Goal: Transaction & Acquisition: Obtain resource

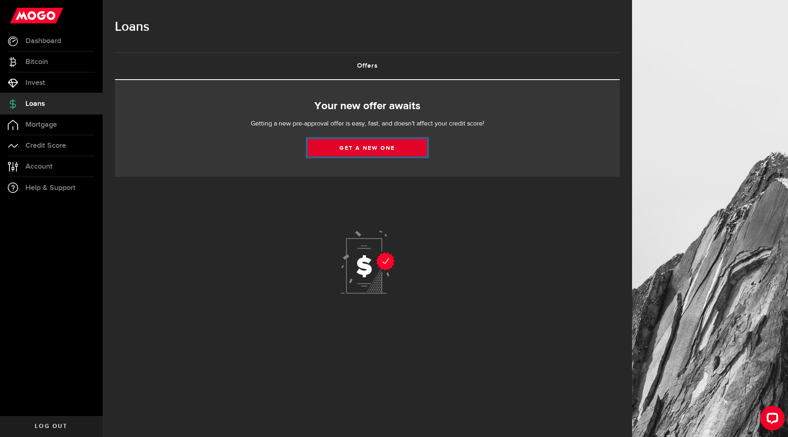
click at [366, 145] on link "Get a new one" at bounding box center [367, 147] width 119 height 17
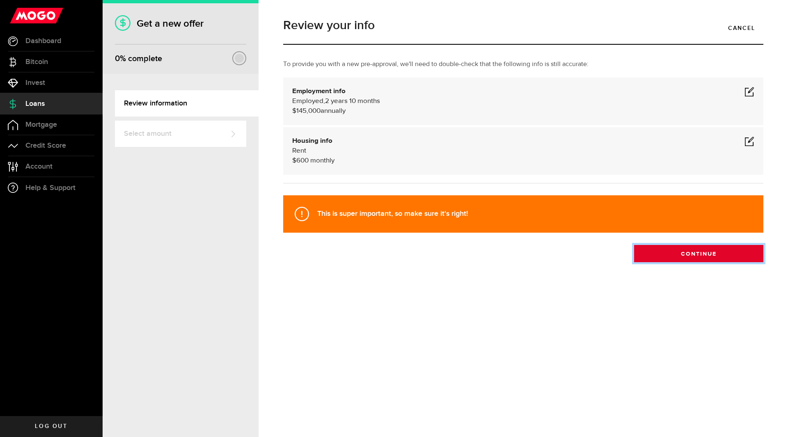
click at [661, 254] on button "Continue" at bounding box center [698, 253] width 129 height 17
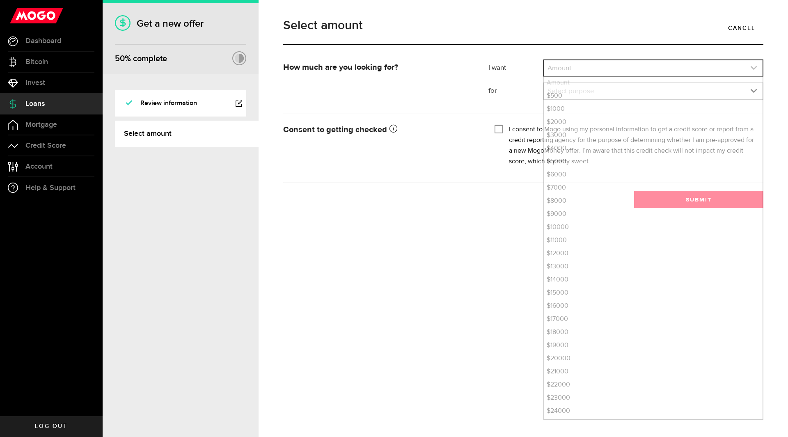
click at [572, 69] on link "expand select" at bounding box center [653, 68] width 218 height 16
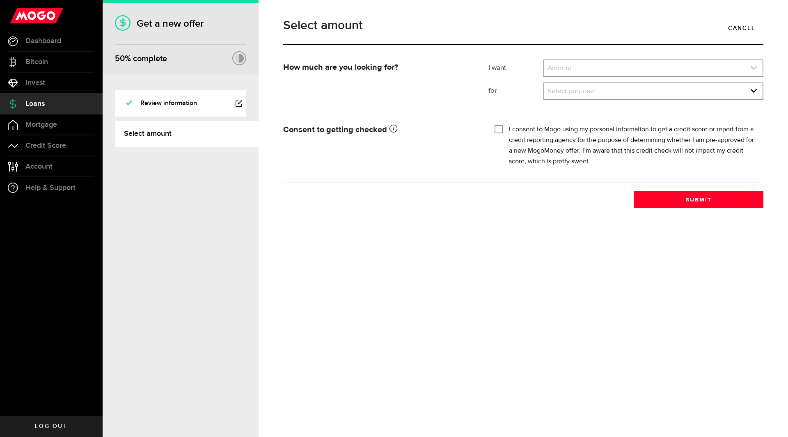
click at [573, 71] on link "expand select" at bounding box center [653, 68] width 218 height 16
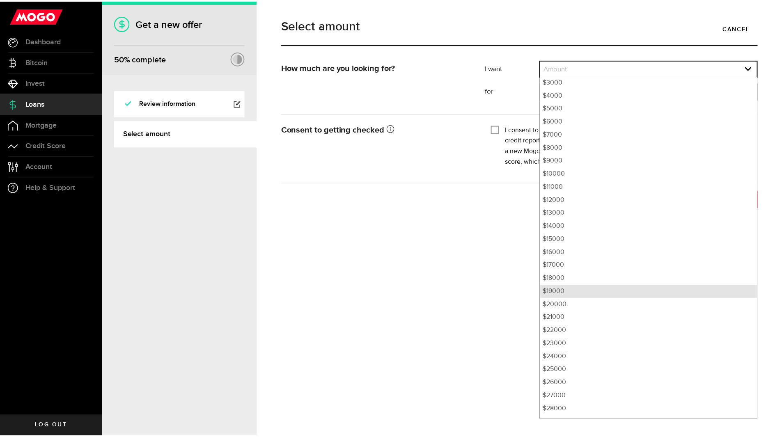
scroll to position [54, 0]
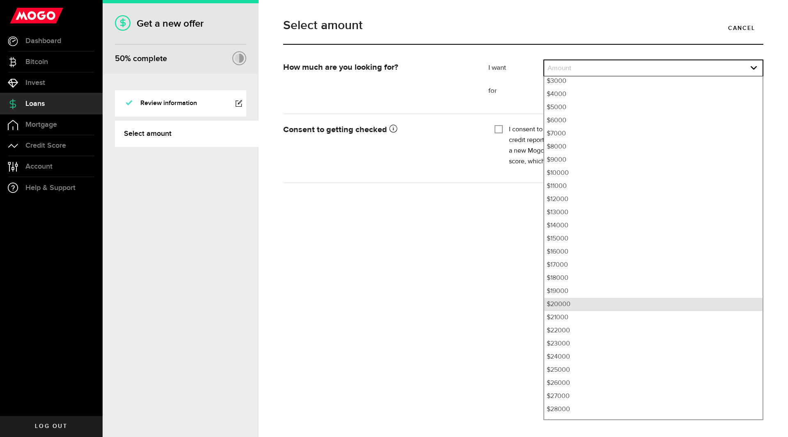
click at [581, 302] on li "$20000" at bounding box center [653, 304] width 218 height 13
select select "20000"
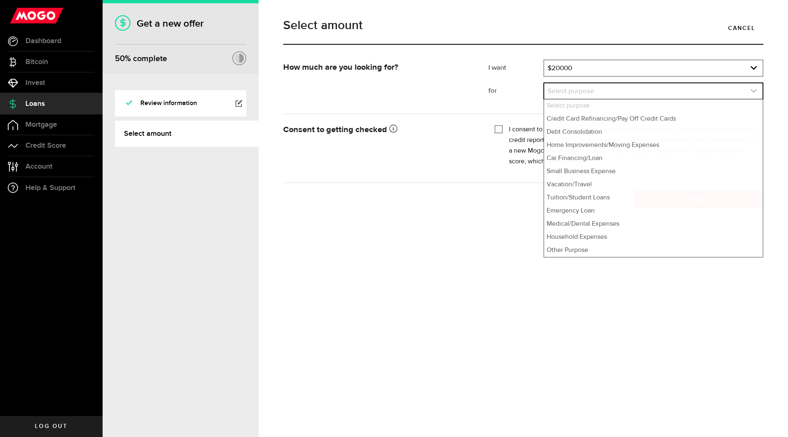
click at [558, 96] on link "expand select" at bounding box center [653, 91] width 218 height 16
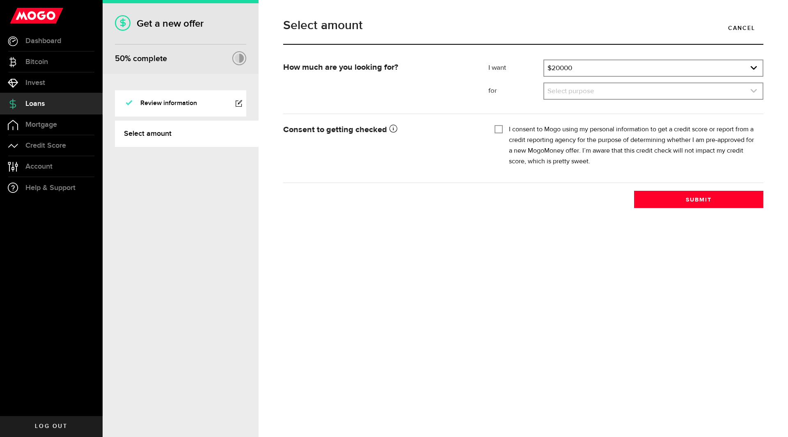
click at [558, 96] on link "expand select" at bounding box center [653, 91] width 218 height 16
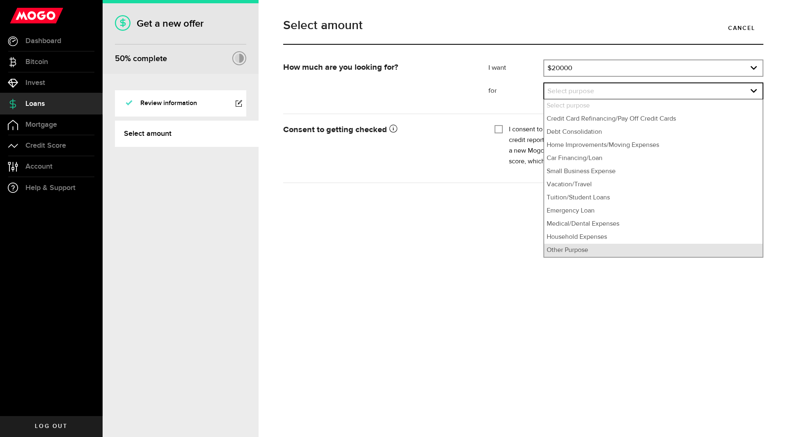
click at [595, 254] on li "Other Purpose" at bounding box center [653, 250] width 218 height 13
select select "Other Purpose"
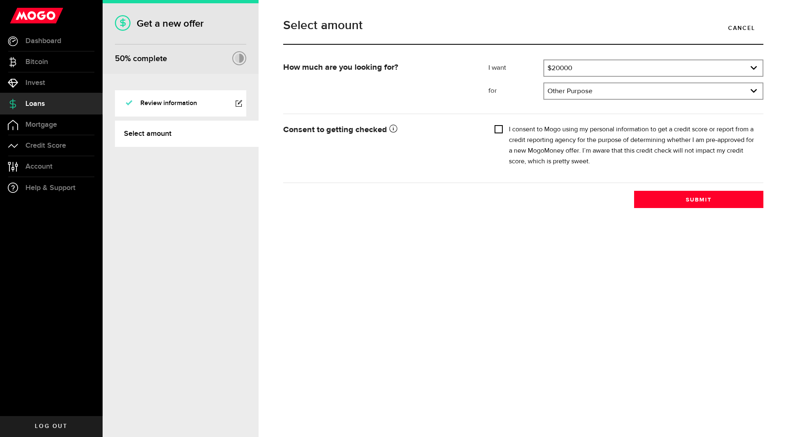
click at [496, 126] on input "I consent to Mogo using my personal information to get a credit score or report…" at bounding box center [498, 128] width 8 height 8
checkbox input "true"
click at [672, 193] on button "Submit" at bounding box center [698, 199] width 129 height 17
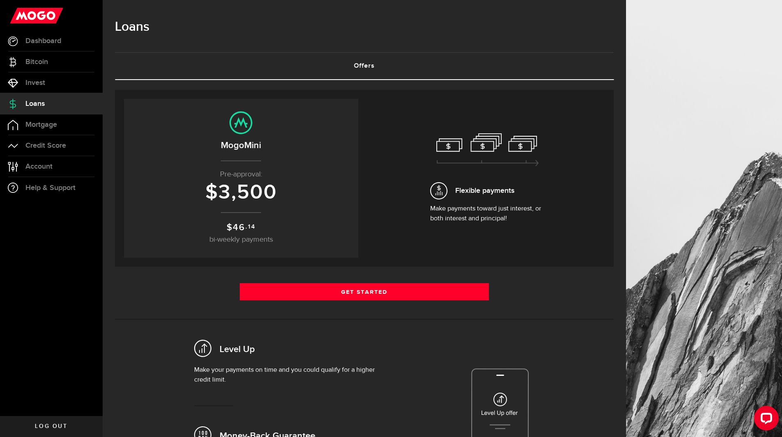
click at [234, 234] on p "$ 46 .14 bi-weekly payments" at bounding box center [241, 233] width 218 height 25
click at [283, 221] on p "$ 46 .14 bi-weekly payments" at bounding box center [241, 233] width 218 height 25
click at [90, 126] on link "Mortgage" at bounding box center [51, 124] width 103 height 21
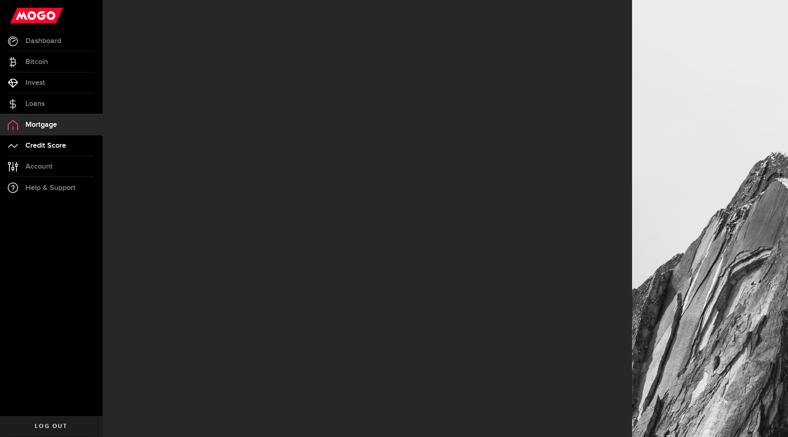
select select "3knYdhfXw4iYoq2m0WGQES"
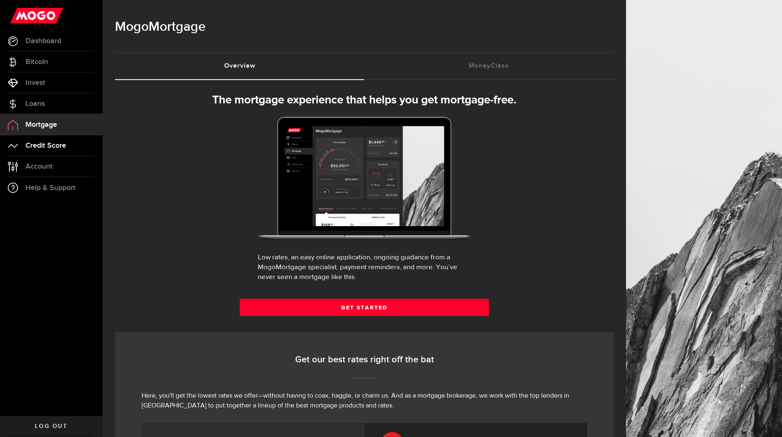
click at [58, 149] on span "Credit Score" at bounding box center [45, 145] width 41 height 7
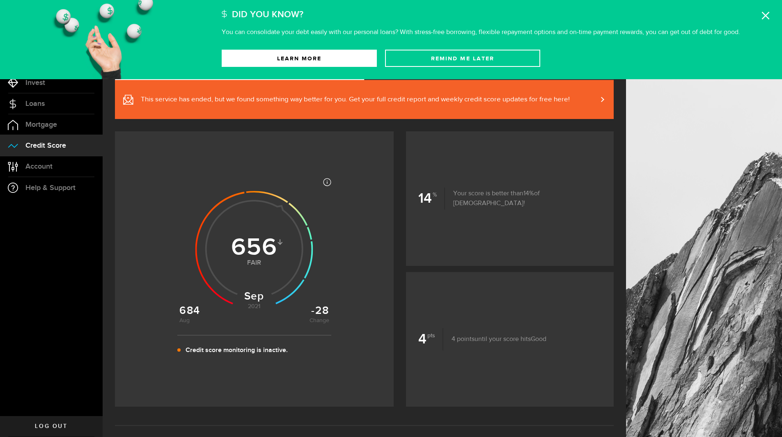
click at [768, 14] on icon at bounding box center [765, 15] width 8 height 8
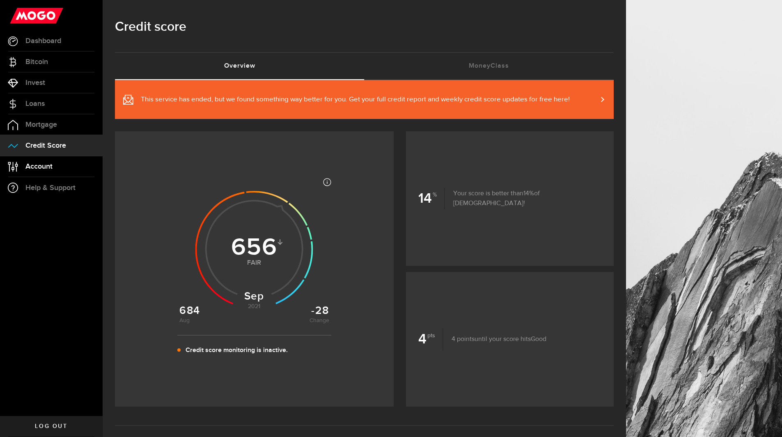
click at [59, 162] on link "Account Compte" at bounding box center [51, 166] width 103 height 21
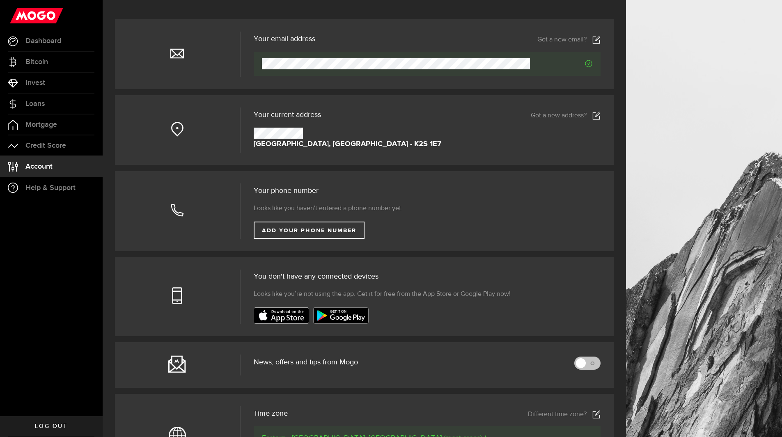
scroll to position [65, 0]
click at [49, 95] on link "Loans" at bounding box center [51, 104] width 103 height 21
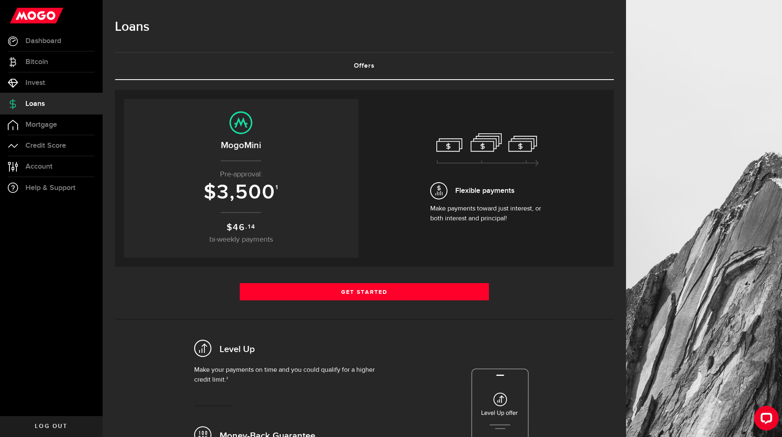
click at [494, 197] on span "Flexible payments" at bounding box center [487, 190] width 115 height 17
click at [64, 92] on link "Invest" at bounding box center [51, 83] width 103 height 21
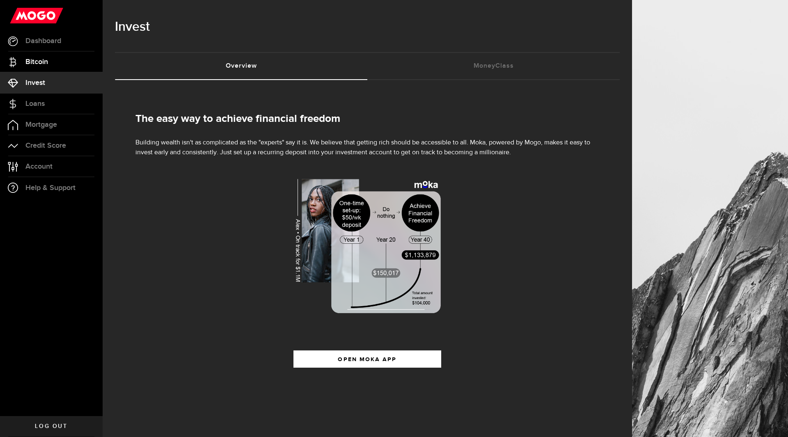
click at [58, 68] on link "Bitcoin" at bounding box center [51, 62] width 103 height 21
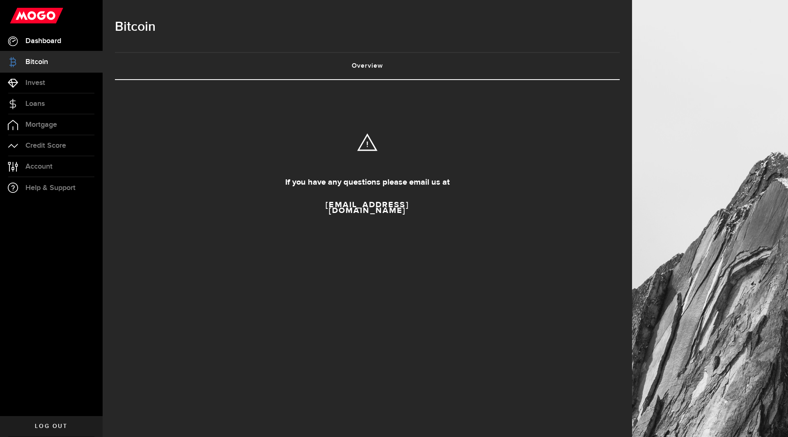
click at [63, 50] on link "Dashboard" at bounding box center [51, 41] width 103 height 21
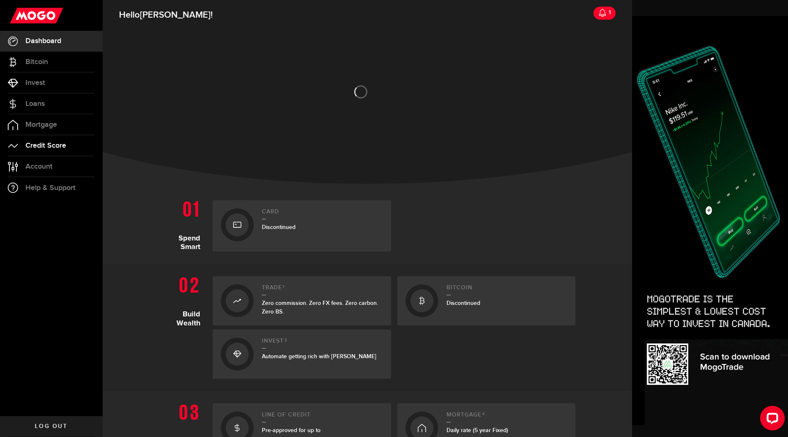
click at [56, 150] on link "Credit Score" at bounding box center [51, 145] width 103 height 21
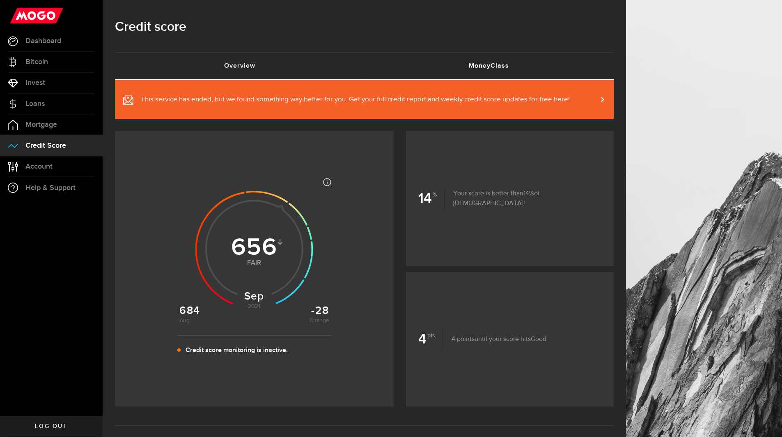
click at [499, 64] on link "MoneyClass (requires attention)" at bounding box center [488, 66] width 249 height 26
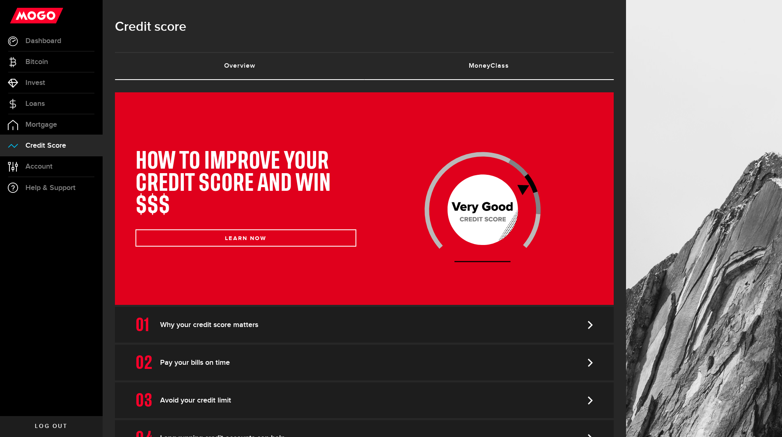
click at [284, 67] on link "Overview (requires attention)" at bounding box center [239, 66] width 249 height 26
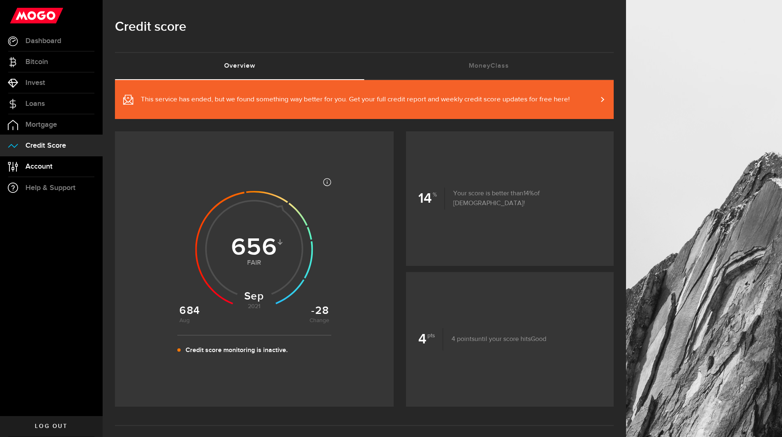
click at [32, 167] on span "Account" at bounding box center [38, 166] width 27 height 7
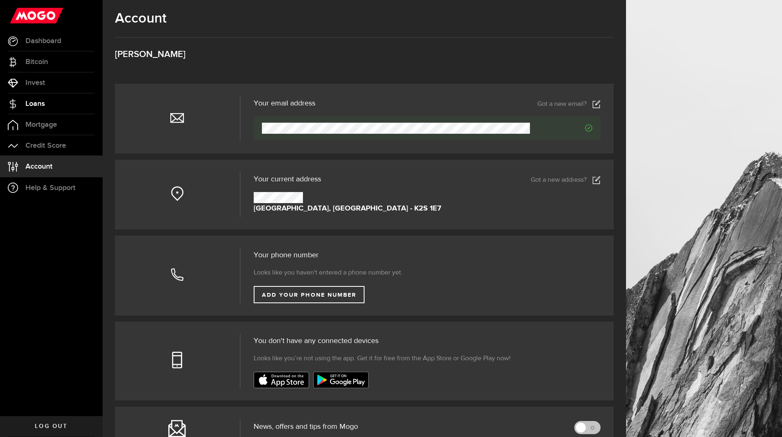
click at [78, 106] on link "Loans" at bounding box center [51, 104] width 103 height 21
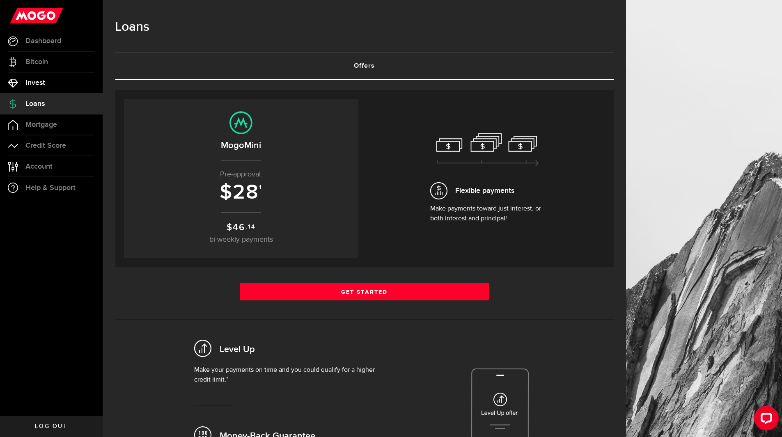
click at [68, 84] on link "Invest" at bounding box center [51, 83] width 103 height 21
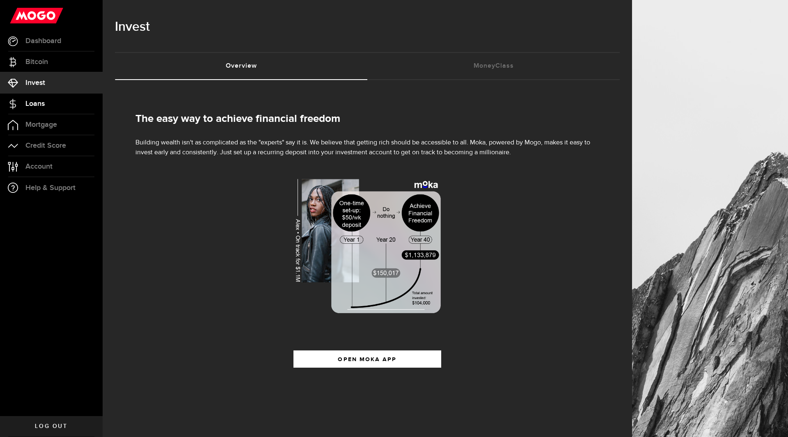
click at [32, 105] on span "Loans" at bounding box center [34, 103] width 19 height 7
